Goal: Transaction & Acquisition: Book appointment/travel/reservation

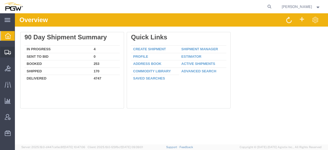
click at [0, 0] on span "Create from Template" at bounding box center [0, 0] width 0 height 0
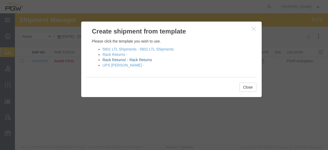
click at [143, 61] on link "Rack Returns! - Rack Returns" at bounding box center [128, 60] width 50 height 4
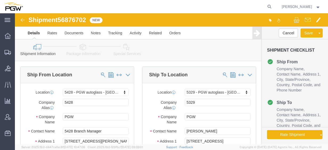
select select "28281"
select select "28253"
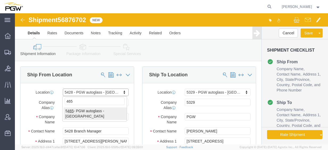
type input "465"
select select "28305"
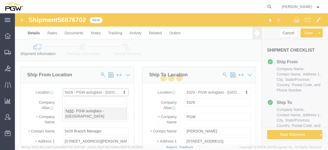
type input "5465"
type input "5465 Branch Manager"
type input "[STREET_ADDRESS][PERSON_NAME]"
type input "Savannah"
type input "31405"
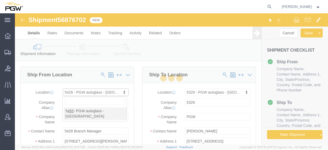
type input "[PHONE_NUMBER]"
type input "[EMAIL_ADDRESS][DOMAIN_NAME]"
select select "GA"
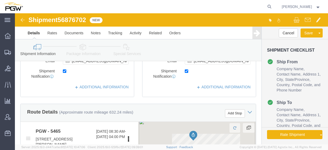
scroll to position [160, 0]
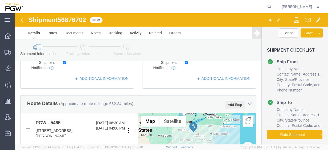
click button "Add Stop"
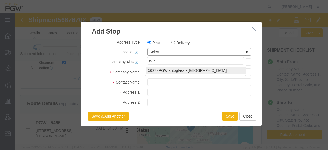
type input "627"
select select "28417"
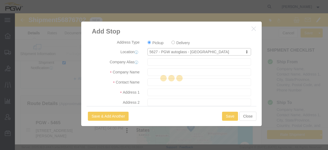
type input "5627"
type input "PGW"
type input "5627 Branch Manager"
type input "[STREET_ADDRESS][PERSON_NAME]"
type input "Columbia"
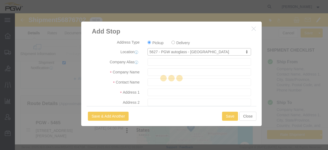
type input "29223"
type input "[PHONE_NUMBER]"
type input "[EMAIL_ADDRESS][DOMAIN_NAME]"
checkbox input "true"
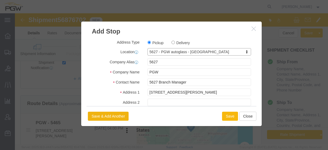
select select "SC"
click button "Save"
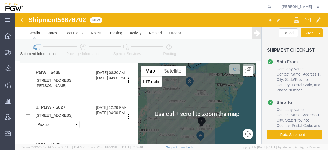
scroll to position [213, 0]
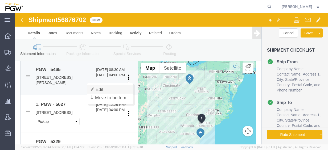
click link "Edit"
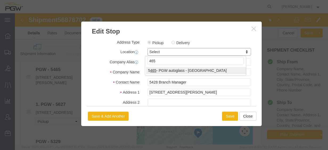
type input "465"
select select "28305"
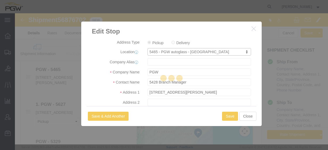
type input "5465"
type input "5465 Branch Manager"
type input "[STREET_ADDRESS][PERSON_NAME]"
type input "Savannah"
type input "31405"
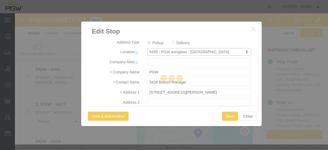
type input "[PHONE_NUMBER]"
type input "[EMAIL_ADDRESS][DOMAIN_NAME]"
select select "GA"
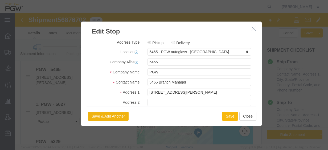
click button "Save"
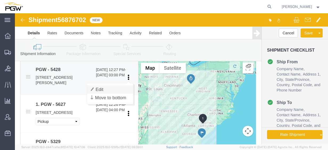
click link "Edit"
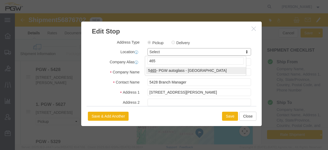
type input "465"
select select "28305"
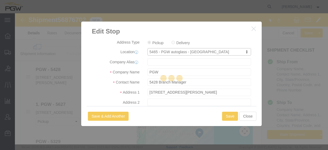
type input "5465"
type input "5465 Branch Manager"
type input "[STREET_ADDRESS][PERSON_NAME]"
type input "Savannah"
type input "31405"
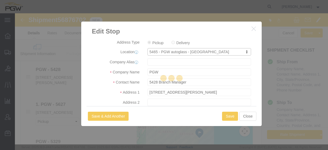
type input "[PHONE_NUMBER]"
type input "[EMAIL_ADDRESS][DOMAIN_NAME]"
select select "GA"
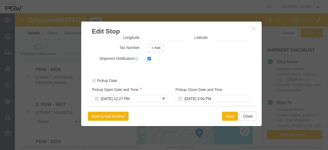
scroll to position [151, 0]
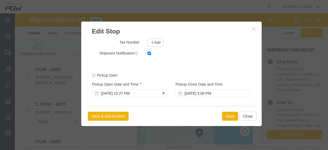
click div "[DATE] 12:27 PM"
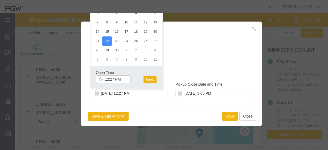
click input "12:27 PM"
click input "1:00 PM"
type input "1:00 PM"
click button "Apply"
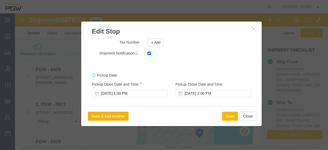
click button "Save"
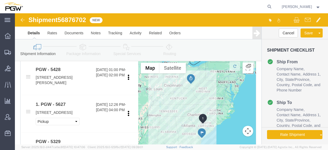
click link "Edit"
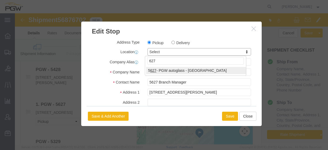
type input "627"
select select "28417"
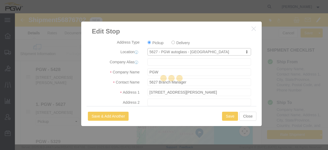
type input "5627"
select select "SC"
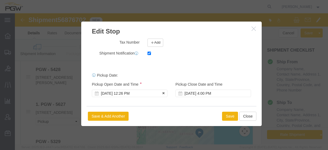
click div "[DATE] 12:26 PM"
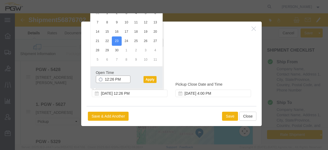
click input "12:26 PM"
type input "8:30 AM"
click button "Apply"
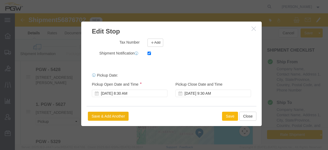
click button "Save"
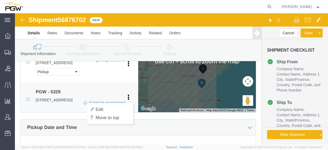
scroll to position [266, 0]
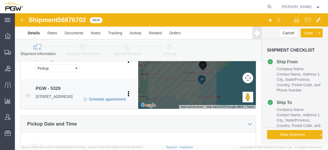
click link "Schedule appointment"
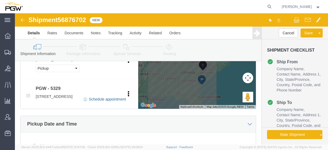
select select
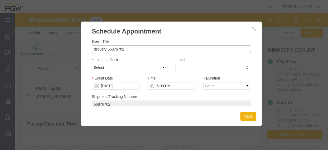
drag, startPoint x: 92, startPoint y: 37, endPoint x: 66, endPoint y: 34, distance: 25.5
click div "Event Title delivery 56876702 Location Dock Select Glass LTL Sundries Outbound …"
click input "56876702"
type input "56876702 - [GEOGRAPHIC_DATA] / [GEOGRAPHIC_DATA]"
click select "Select Glass LTL Sundries Outbound Racks"
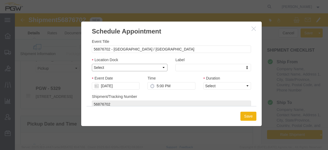
select select "3"
click select "Select Glass LTL Sundries Outbound Racks"
click input "[DATE]"
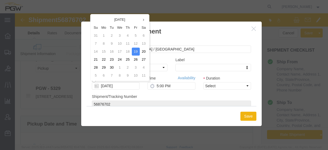
click td "24"
type input "[DATE]"
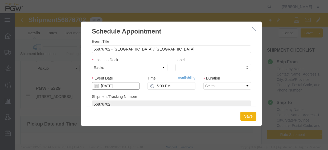
click input "[DATE]"
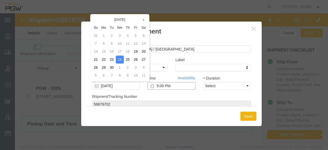
click input "5:00 PM"
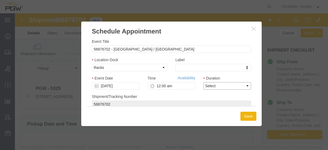
type input "12:00 AM"
click select "Select 15 min 30 min 45 min 1 hr 2 hr 3 hr 4 hr"
select select "60"
click select "Select 15 min 30 min 45 min 1 hr 2 hr 3 hr 4 hr"
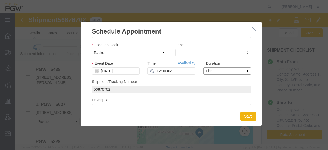
scroll to position [0, 0]
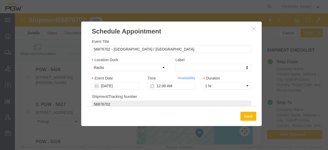
click button "Save"
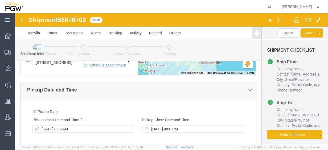
scroll to position [320, 0]
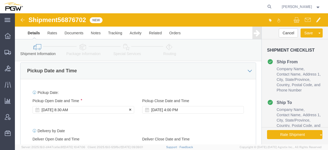
click div "[DATE] 8:30 AM"
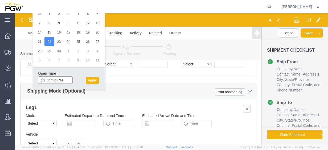
click input "12:26 PM"
click input "8:26 PM"
type input "1:00 PM"
click button "Apply"
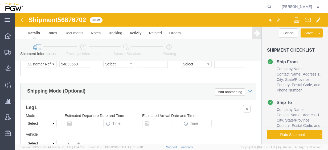
click span "56876702"
copy span "56876702"
click input "54833650"
drag, startPoint x: 67, startPoint y: 59, endPoint x: 22, endPoint y: 60, distance: 45.3
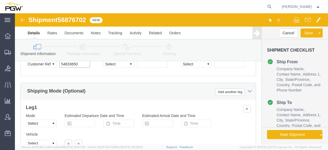
click div "Select Account Type Activity ID Airline Appointment Number ASN Batch Request # …"
paste input "6876702"
click input "56876702"
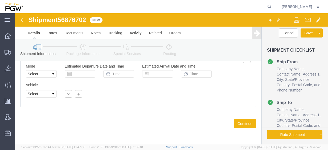
scroll to position [406, 0]
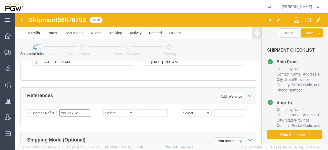
type input "56876702"
click icon
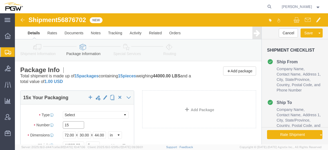
drag, startPoint x: 60, startPoint y: 109, endPoint x: 32, endPoint y: 110, distance: 28.0
click div "Number 15"
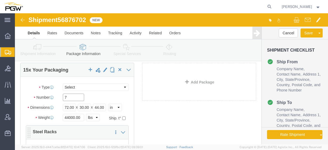
scroll to position [53, 0]
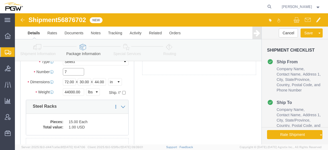
type input "7"
click input "44000.00"
drag, startPoint x: 67, startPoint y: 79, endPoint x: 17, endPoint y: 67, distance: 51.3
click div "Package Type Select Bale(s) Basket(s) Bolt(s) Bottle(s) Buckets Bulk Bundle(s) …"
type input "20000.00"
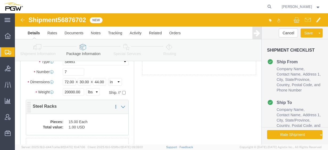
click dd "15.00 Each"
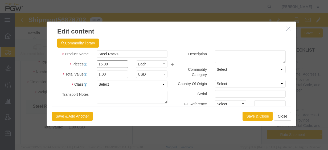
drag, startPoint x: 80, startPoint y: 48, endPoint x: 39, endPoint y: 43, distance: 41.3
click div "Product Name Steel Racks Pieces 15.00 Select Bag Barrels 100Board Feet Bottle B…"
type input "7.00"
click input "0.47"
drag, startPoint x: 96, startPoint y: 60, endPoint x: 24, endPoint y: 44, distance: 73.7
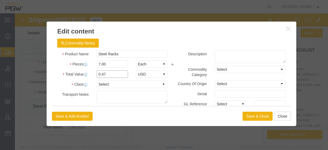
click div "Product Name Steel Racks Pieces 7.00 Select Bag Barrels 100Board Feet Bottle Bo…"
type input "1.00"
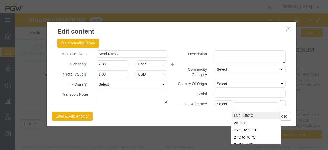
scroll to position [81, 0]
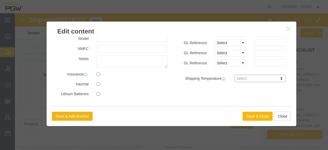
click button "Save & Close"
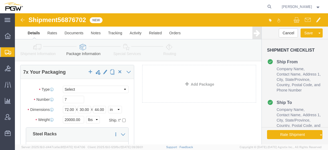
scroll to position [0, 0]
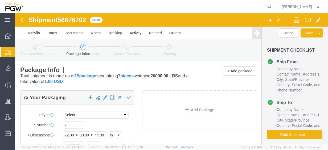
click span "button"
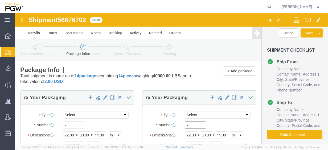
drag, startPoint x: 175, startPoint y: 113, endPoint x: 151, endPoint y: 109, distance: 24.5
click div "Number 7"
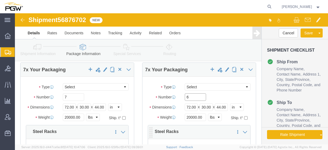
scroll to position [53, 0]
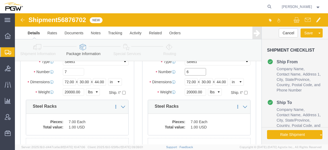
type input "6"
click input "20000.00"
drag, startPoint x: 188, startPoint y: 77, endPoint x: 122, endPoint y: 76, distance: 66.6
click div "Weight 20000.00 Select kgs lbs Ship. t°"
type input "17000.00"
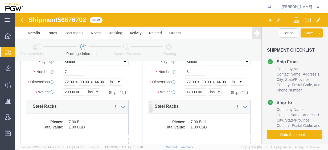
click dd "7.00 Each"
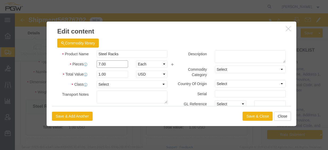
click div "Product Name Steel Racks Pieces 7.00 Select Bag Barrels 100Board Feet Bottle Bo…"
type input "6.00"
click input "0.86"
drag, startPoint x: 94, startPoint y: 60, endPoint x: 50, endPoint y: 59, distance: 44.2
click div "Total Value 0.86 Select ADP AED AFN ALL AMD AOA ARS ATS AUD AWG AZN BAM BBD BDT…"
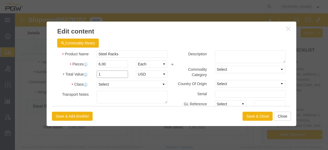
type input "1.00"
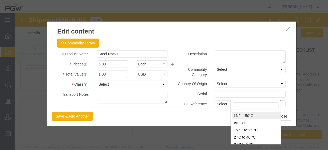
scroll to position [81, 0]
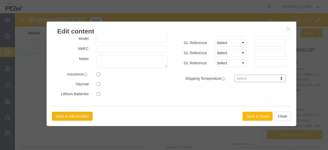
click button "Save & Close"
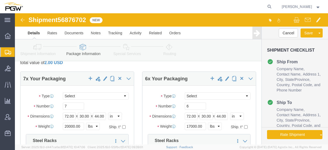
scroll to position [0, 0]
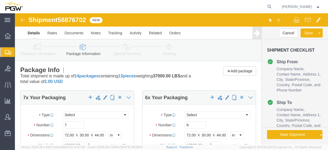
click icon
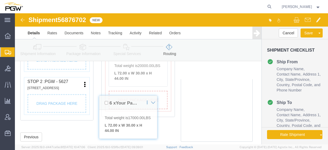
scroll to position [235, 0]
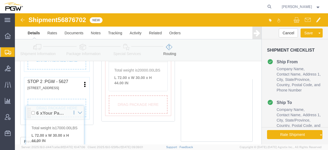
drag, startPoint x: 15, startPoint y: 72, endPoint x: 17, endPoint y: 100, distance: 28.0
click div "Pickups + Add Stop From : PGW - 5465 [STREET_ADDRESS][PERSON_NAME] Edit Move to…"
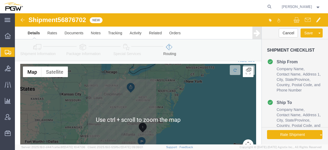
scroll to position [0, 0]
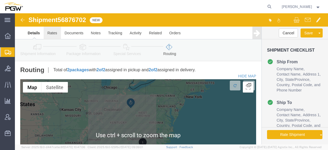
click link "Rates"
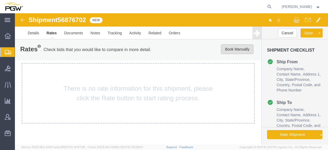
click at [228, 47] on button "Book Manually" at bounding box center [237, 49] width 32 height 10
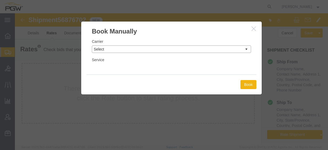
click at [128, 48] on select "Select Add New Carrier (and default service) A. [PERSON_NAME] Inc ABF Freight S…" at bounding box center [171, 49] width 159 height 7
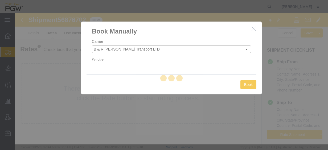
click at [145, 50] on body "Shipment 56876702 New Details Rates Documents Notes Tracking Activity Related O…" at bounding box center [171, 69] width 313 height 113
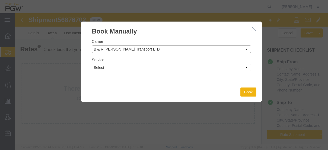
click at [147, 47] on select "Select Add New Carrier (and default service) A. [PERSON_NAME] Inc ABF Freight S…" at bounding box center [171, 49] width 159 height 7
select select "4776"
click at [92, 46] on select "Select Add New Carrier (and default service) A. [PERSON_NAME] Inc ABF Freight S…" at bounding box center [171, 49] width 159 height 7
click at [152, 68] on select "Select TL Standard 3 - 5 Day" at bounding box center [171, 67] width 159 height 7
select select "14292"
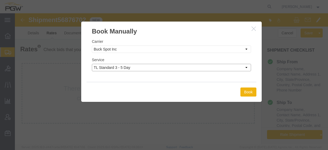
click at [92, 64] on select "Select TL Standard 3 - 5 Day" at bounding box center [171, 67] width 159 height 7
click at [243, 92] on button "Book" at bounding box center [248, 92] width 16 height 9
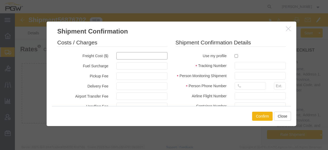
click at [116, 53] on input "text" at bounding box center [141, 55] width 51 height 7
type input "1357.18"
type input "1,357.18"
click at [235, 55] on input "checkbox" at bounding box center [236, 55] width 3 height 3
checkbox input "true"
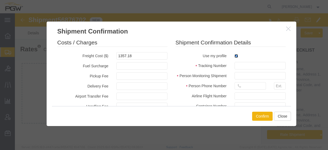
type input "[PERSON_NAME]"
click at [238, 66] on input "text" at bounding box center [260, 65] width 51 height 7
drag, startPoint x: 256, startPoint y: 74, endPoint x: 257, endPoint y: 71, distance: 3.4
click at [256, 72] on input "[PERSON_NAME]" at bounding box center [260, 75] width 51 height 7
click at [256, 66] on input "text" at bounding box center [260, 65] width 51 height 7
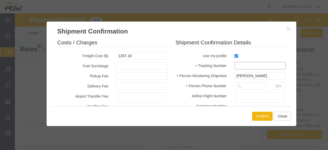
paste input "56876702"
type input "56876702"
click at [244, 83] on input "text" at bounding box center [250, 85] width 31 height 7
type input "7402538648"
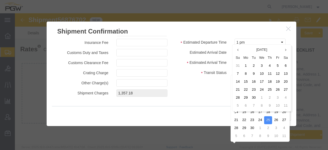
click at [198, 69] on label "Transit Status" at bounding box center [201, 72] width 59 height 6
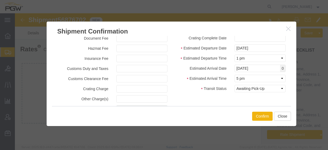
scroll to position [68, 0]
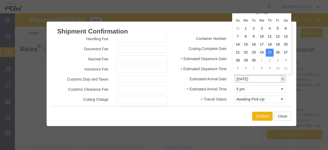
click at [252, 78] on input "[DATE]" at bounding box center [260, 78] width 51 height 7
click at [262, 53] on td "24" at bounding box center [262, 53] width 8 height 8
type input "[DATE]"
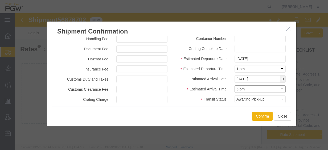
click at [247, 90] on select "Select Midnight 1 am 2 am 3 am 4 am 5 am 6 am 7 am 8 am 9 am 10 am 11 am 12 Noo…" at bounding box center [260, 88] width 51 height 7
click at [235, 85] on select "Select Midnight 1 am 2 am 3 am 4 am 5 am 6 am 7 am 8 am 9 am 10 am 11 am 12 Noo…" at bounding box center [260, 88] width 51 height 7
click at [249, 89] on select "Select Midnight 1 am 2 am 3 am 4 am 5 am 6 am 7 am 8 am 9 am 10 am 11 am 12 Noo…" at bounding box center [260, 88] width 51 height 7
select select "2400"
click at [235, 85] on select "Select Midnight 1 am 2 am 3 am 4 am 5 am 6 am 7 am 8 am 9 am 10 am 11 am 12 Noo…" at bounding box center [260, 88] width 51 height 7
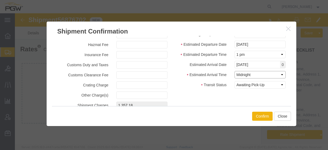
scroll to position [94, 0]
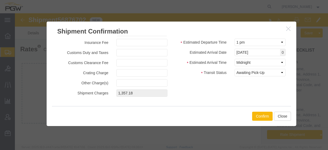
click at [258, 115] on button "Confirm" at bounding box center [262, 116] width 21 height 9
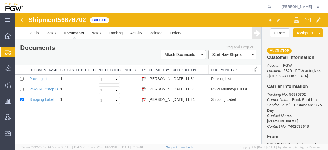
click at [0, 0] on span "Create from Template" at bounding box center [0, 0] width 0 height 0
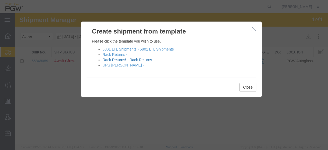
click at [126, 59] on link "Rack Returns! - Rack Returns" at bounding box center [128, 60] width 50 height 4
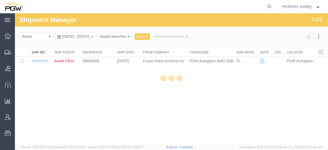
select select "28281"
select select "28253"
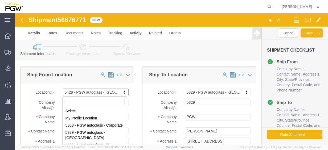
scroll to position [97, 0]
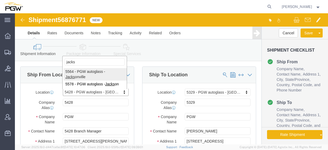
type input "jacks"
select select "28373"
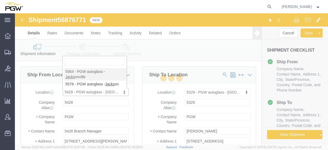
type input "5564"
type input "5564 Branch Manager"
type input "[STREET_ADDRESS]"
type input "Suites 4-8"
type input "[GEOGRAPHIC_DATA]"
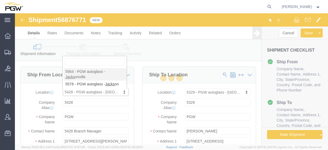
type input "32256"
type input "[PHONE_NUMBER]"
type input "[EMAIL_ADDRESS][DOMAIN_NAME]"
select select "FL"
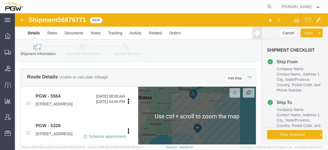
scroll to position [213, 0]
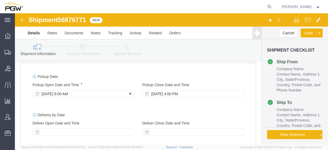
click div "[DATE] 8:00 AM"
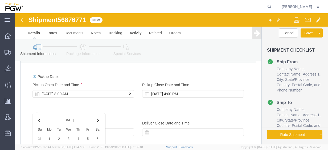
scroll to position [418, 0]
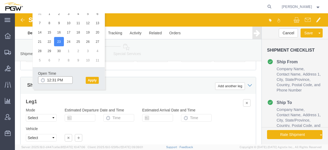
click input "12:31 PM"
type input "12:00 PM"
click button "Apply"
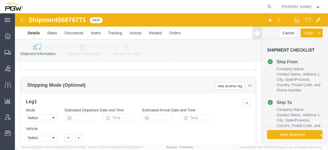
click span "56876771"
copy span "56876771"
click input "54833650"
drag, startPoint x: 40, startPoint y: 58, endPoint x: 29, endPoint y: 57, distance: 11.2
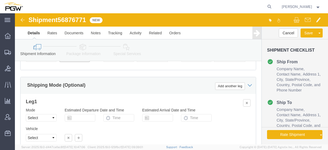
click div "Select Account Type Activity ID Airline Appointment Number ASN Batch Request # …"
paste input "6876771"
click input "56876771"
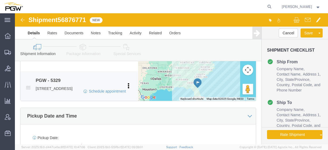
scroll to position [178, 0]
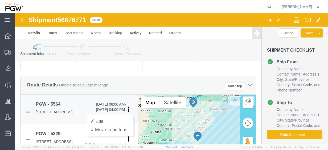
type input "56876771"
click ul "Edit Move to top Move to bottom [GEOGRAPHIC_DATA]"
click link "Edit"
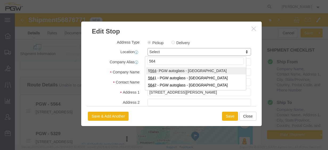
type input "564"
select select "28373"
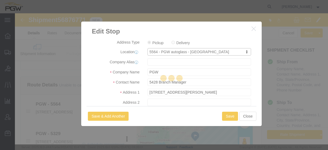
type input "5564"
type input "5564 Branch Manager"
type input "[STREET_ADDRESS]"
type input "Suites 4-8"
type input "[GEOGRAPHIC_DATA]"
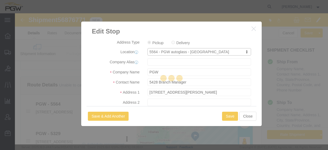
type input "32256"
type input "[PHONE_NUMBER]"
type input "[EMAIL_ADDRESS][DOMAIN_NAME]"
select select "FL"
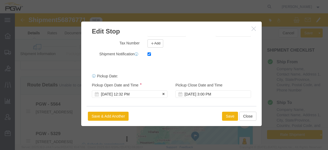
scroll to position [151, 0]
click div "[DATE] 12:32 PM"
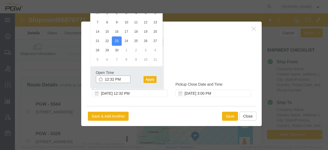
click input "12:32 PM"
type input "12:00 PM"
click button "Apply"
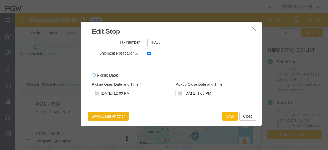
click button "Save"
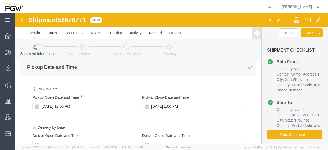
scroll to position [258, 0]
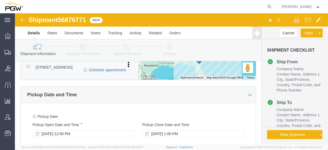
click link "Schedule appointment"
select select
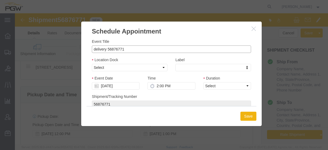
drag, startPoint x: 91, startPoint y: 35, endPoint x: 51, endPoint y: 34, distance: 40.2
click div "Schedule Appointment Event Title delivery 56876771 Location Dock Select Glass L…"
click input "56876771"
type input "56876771 - [GEOGRAPHIC_DATA]"
click select "Select Glass LTL Sundries Outbound Racks"
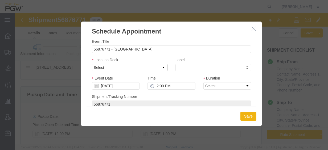
select select "3"
click select "Select Glass LTL Sundries Outbound Racks"
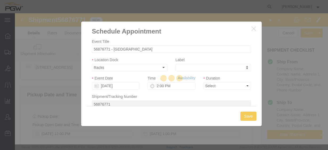
click at [123, 88] on div at bounding box center [171, 78] width 313 height 131
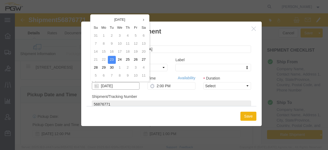
click input "[DATE]"
click td "25"
type input "[DATE]"
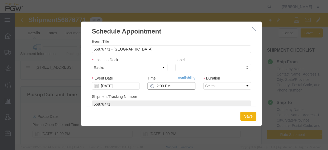
click input "2:00 PM"
type input "12:00 AM"
click select "Select 15 min 30 min 45 min 1 hr 2 hr 3 hr 4 hr"
select select "60"
click select "Select 15 min 30 min 45 min 1 hr 2 hr 3 hr 4 hr"
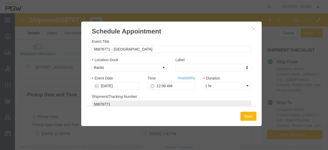
click button "Save"
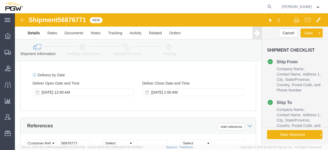
click icon
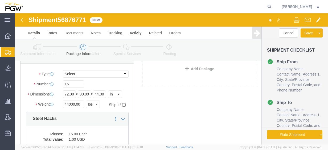
scroll to position [22, 0]
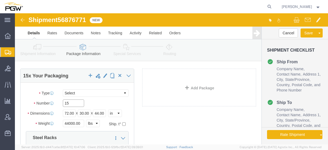
drag, startPoint x: 49, startPoint y: 89, endPoint x: 20, endPoint y: 86, distance: 28.9
click div "Number 15"
type input "12"
click div "15 x Your Packaging Package Type Select Bale(s) Basket(s) Bolt(s) Bottle(s) Buc…"
click input "44000.00"
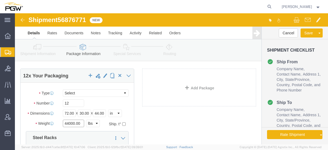
drag, startPoint x: 67, startPoint y: 109, endPoint x: 29, endPoint y: 103, distance: 38.7
click div "Package Type Select Bale(s) Basket(s) Bolt(s) Bottle(s) Buckets Bulk Bundle(s) …"
type input "35000.00"
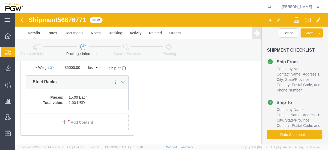
scroll to position [102, 0]
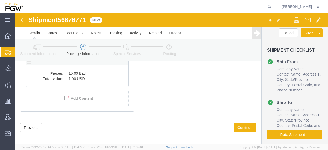
click div "12 x Your Packaging Package Type Select Bale(s) Basket(s) Bolt(s) Bottle(s) Buc…"
click dd "1.00 USD"
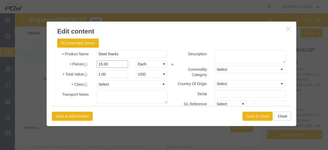
drag, startPoint x: 93, startPoint y: 50, endPoint x: 55, endPoint y: 40, distance: 38.9
click div "Product Name Steel Racks Pieces 15.00 Select Bag Barrels 100Board Feet Bottle B…"
type input "12.00"
click input "0.8"
drag, startPoint x: 94, startPoint y: 60, endPoint x: 54, endPoint y: 53, distance: 41.1
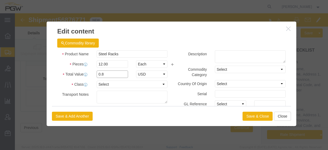
click div "Product Name Steel Racks Pieces 12.00 Select Bag Barrels 100Board Feet Bottle B…"
type input "1.00"
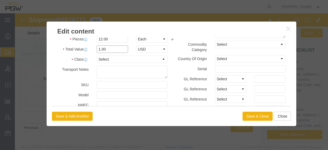
scroll to position [80, 0]
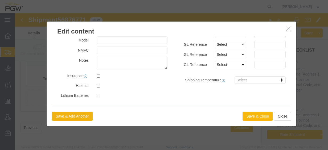
click button "Save & Close"
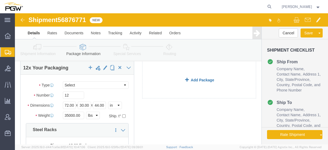
scroll to position [0, 0]
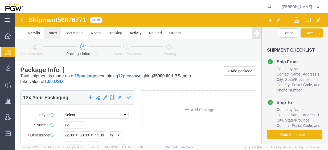
click link "Rates"
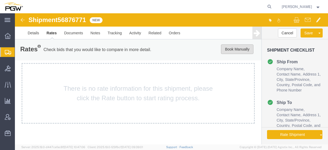
click at [232, 51] on button "Book Manually" at bounding box center [237, 49] width 32 height 10
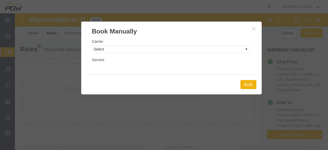
click at [123, 45] on div "Carrier Select Add New Carrier (and default service) A. [PERSON_NAME] Inc ABF F…" at bounding box center [171, 46] width 159 height 14
click at [123, 50] on select "Select Add New Carrier (and default service) A. [PERSON_NAME] Inc ABF Freight S…" at bounding box center [171, 49] width 159 height 7
select select "4776"
click at [92, 46] on select "Select Add New Carrier (and default service) A. [PERSON_NAME] Inc ABF Freight S…" at bounding box center [171, 49] width 159 height 7
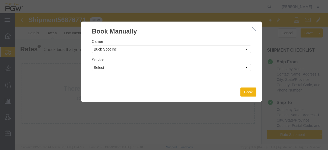
click at [119, 66] on select "Select TL Standard 3 - 5 Day" at bounding box center [171, 67] width 159 height 7
select select "14292"
click at [92, 64] on select "Select TL Standard 3 - 5 Day" at bounding box center [171, 67] width 159 height 7
click at [247, 92] on button "Book" at bounding box center [248, 92] width 16 height 9
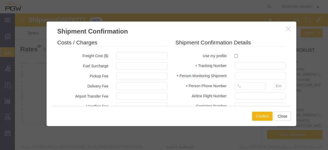
click at [135, 61] on fieldset "Costs / Charges Freight Cost ($) Fuel Surcharge Pickup Fee Delivery Fee Airport…" at bounding box center [112, 116] width 110 height 155
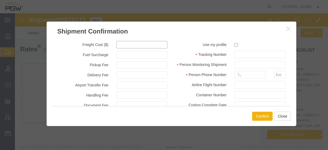
click at [147, 59] on fieldset "Costs / Charges Freight Cost ($) Fuel Surcharge Pickup Fee Delivery Fee Airport…" at bounding box center [112, 104] width 110 height 155
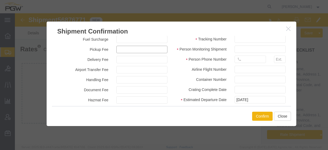
click at [152, 48] on input "text" at bounding box center [141, 49] width 51 height 7
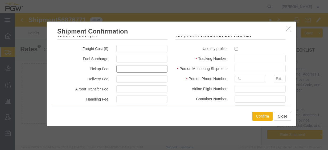
scroll to position [0, 0]
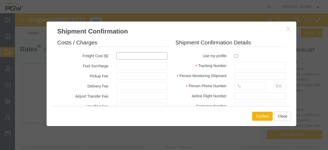
click at [138, 56] on input "text" at bounding box center [141, 55] width 51 height 7
type input "1544"
type input "1,544.00"
click at [235, 55] on input "checkbox" at bounding box center [236, 55] width 3 height 3
checkbox input "true"
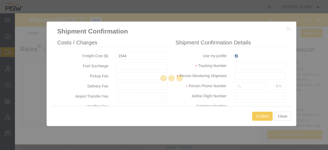
type input "[PERSON_NAME]"
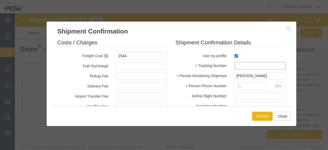
click at [239, 66] on input "text" at bounding box center [260, 65] width 51 height 7
paste input "56876771"
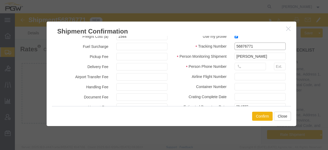
scroll to position [27, 0]
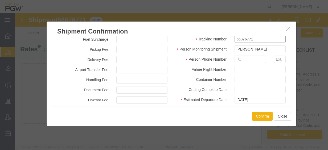
type input "56876771"
click at [247, 62] on input "text" at bounding box center [250, 59] width 31 height 7
type input "7402538648"
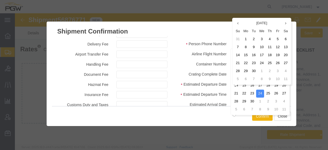
scroll to position [53, 0]
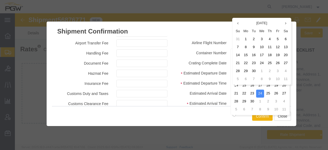
click at [221, 70] on label "Estimated Departure Date" at bounding box center [201, 73] width 59 height 6
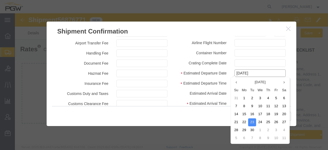
click at [247, 74] on input "[DATE]" at bounding box center [260, 73] width 51 height 7
click at [199, 93] on label "Estimated Arrival Date" at bounding box center [201, 93] width 59 height 6
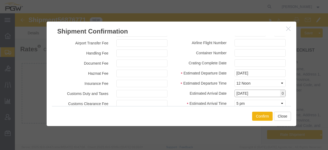
click at [246, 94] on input "[DATE]" at bounding box center [260, 93] width 51 height 7
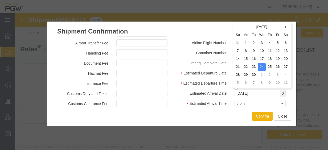
click at [272, 67] on td "25" at bounding box center [270, 67] width 8 height 8
type input "[DATE]"
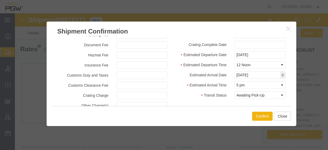
scroll to position [80, 0]
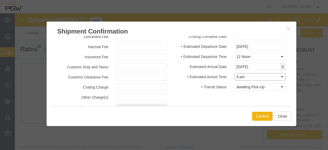
click at [242, 78] on select "Select Midnight 1 am 2 am 3 am 4 am 5 am 6 am 7 am 8 am 9 am 10 am 11 am 12 Noo…" at bounding box center [260, 76] width 51 height 7
select select "2400"
click at [235, 73] on select "Select Midnight 1 am 2 am 3 am 4 am 5 am 6 am 7 am 8 am 9 am 10 am 11 am 12 Noo…" at bounding box center [260, 76] width 51 height 7
click at [256, 114] on button "Confirm" at bounding box center [262, 116] width 21 height 9
